Goal: Task Accomplishment & Management: Use online tool/utility

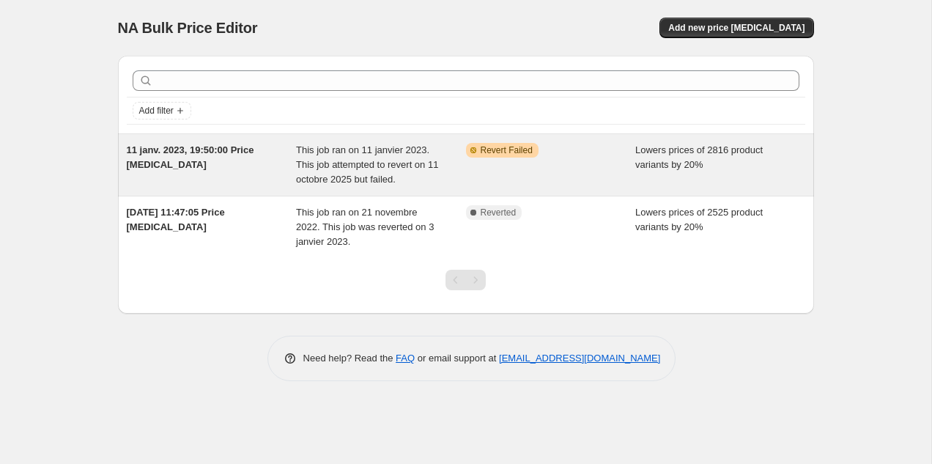
click at [343, 185] on span "This job ran on 11 janvier 2023. This job attempted to revert on 11 octobre 202…" at bounding box center [367, 164] width 142 height 40
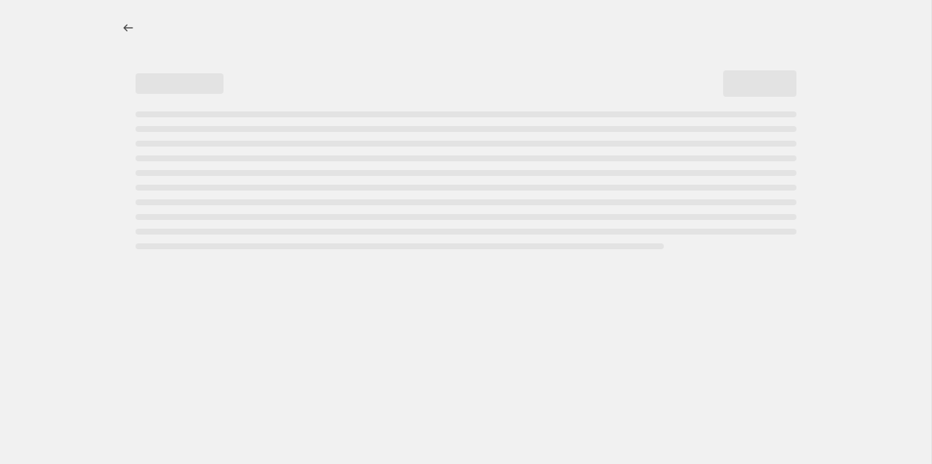
select select "percentage"
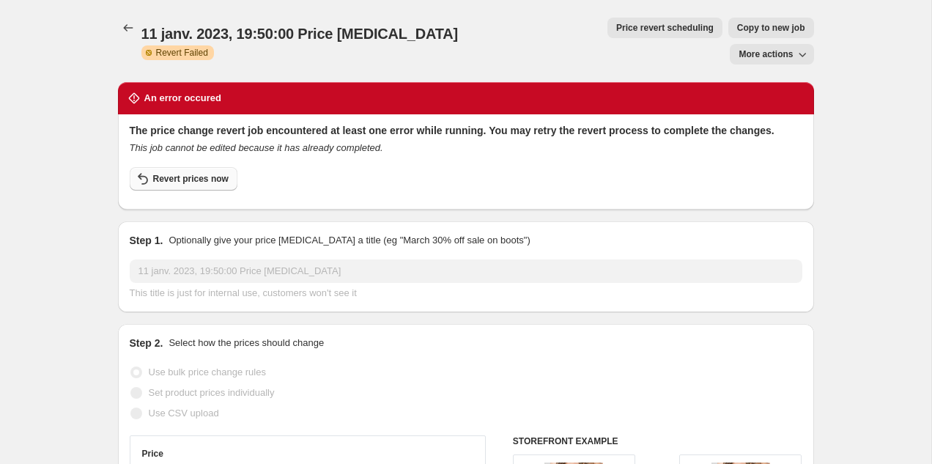
click at [206, 167] on button "Revert prices now" at bounding box center [184, 178] width 108 height 23
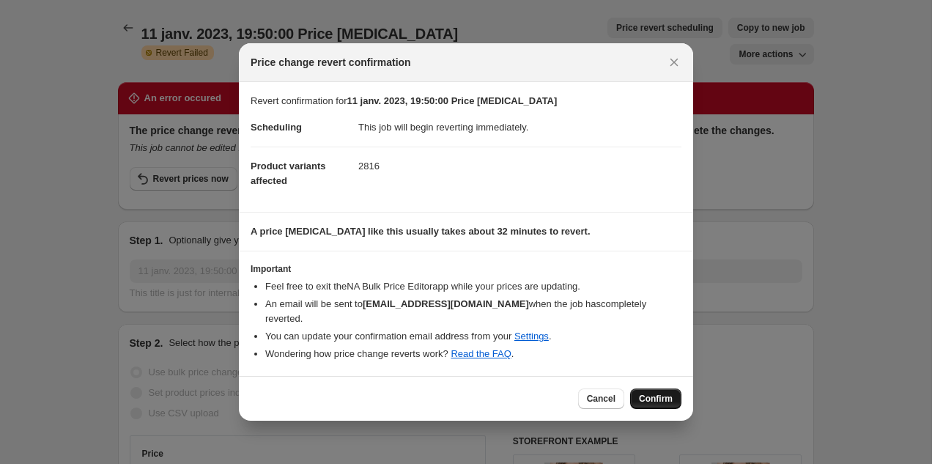
click at [676, 393] on button "Confirm" at bounding box center [655, 398] width 51 height 21
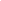
select select "percentage"
